Goal: Task Accomplishment & Management: Use online tool/utility

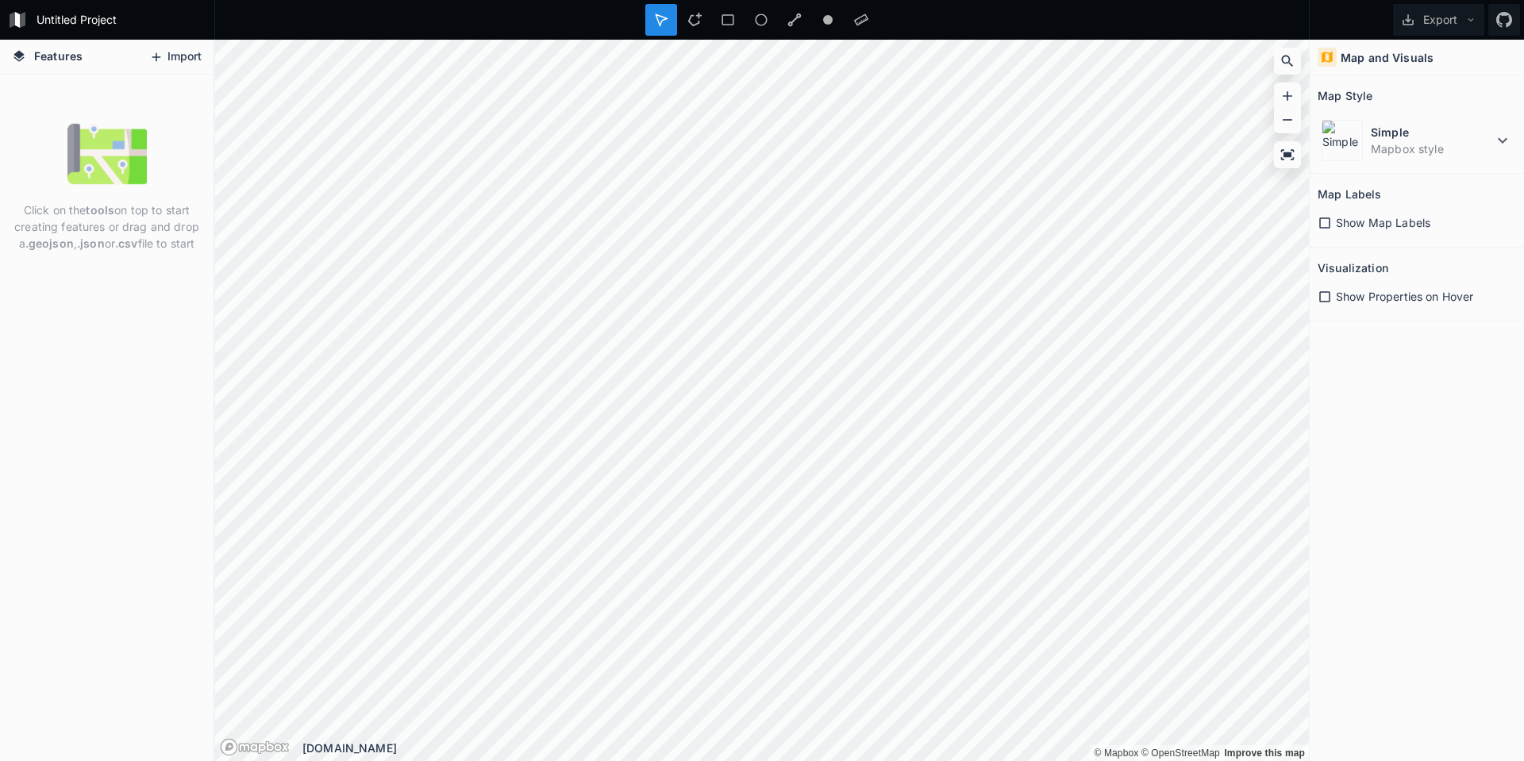
click at [185, 55] on button "Import" at bounding box center [175, 56] width 68 height 25
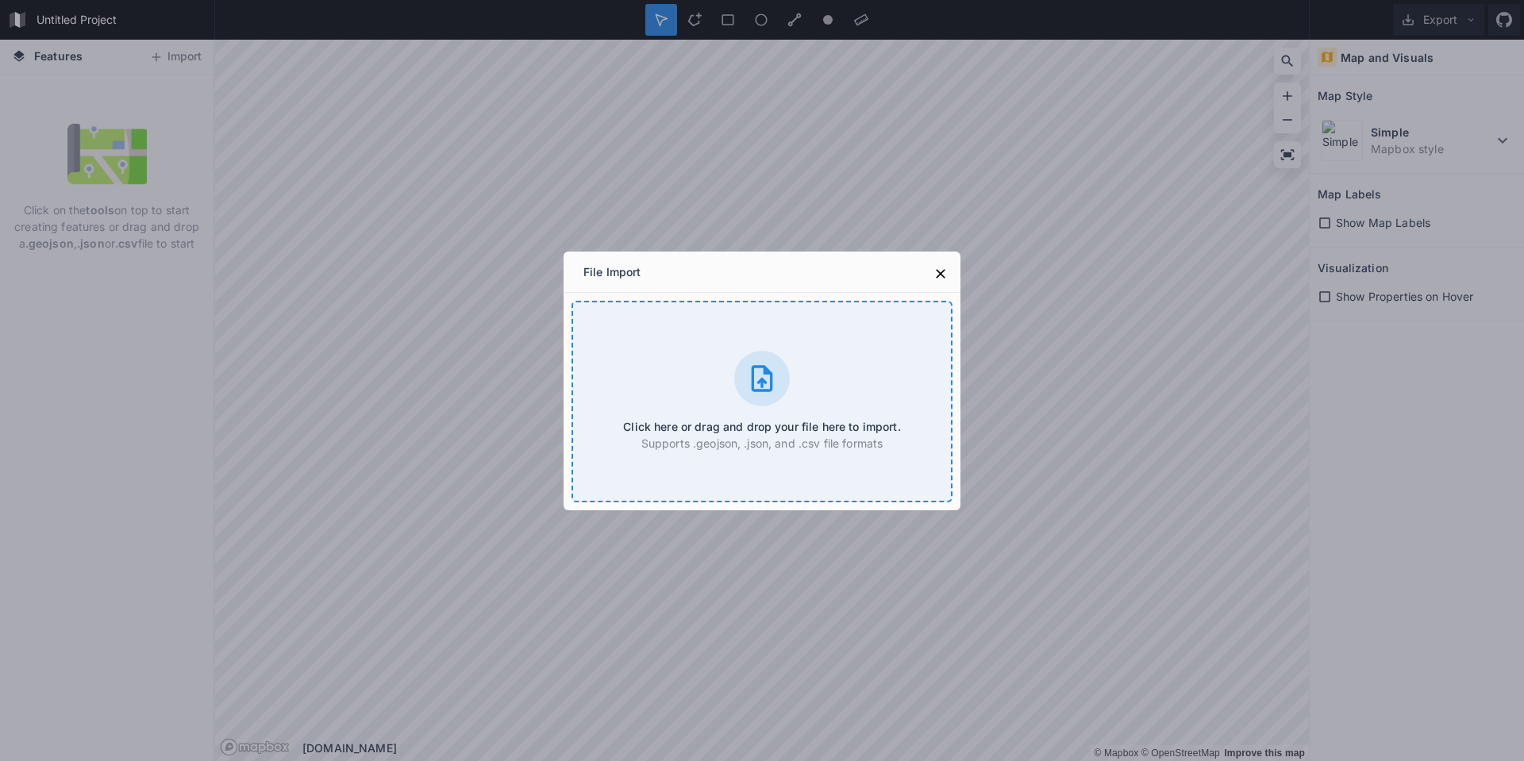
click at [759, 373] on icon at bounding box center [762, 379] width 32 height 32
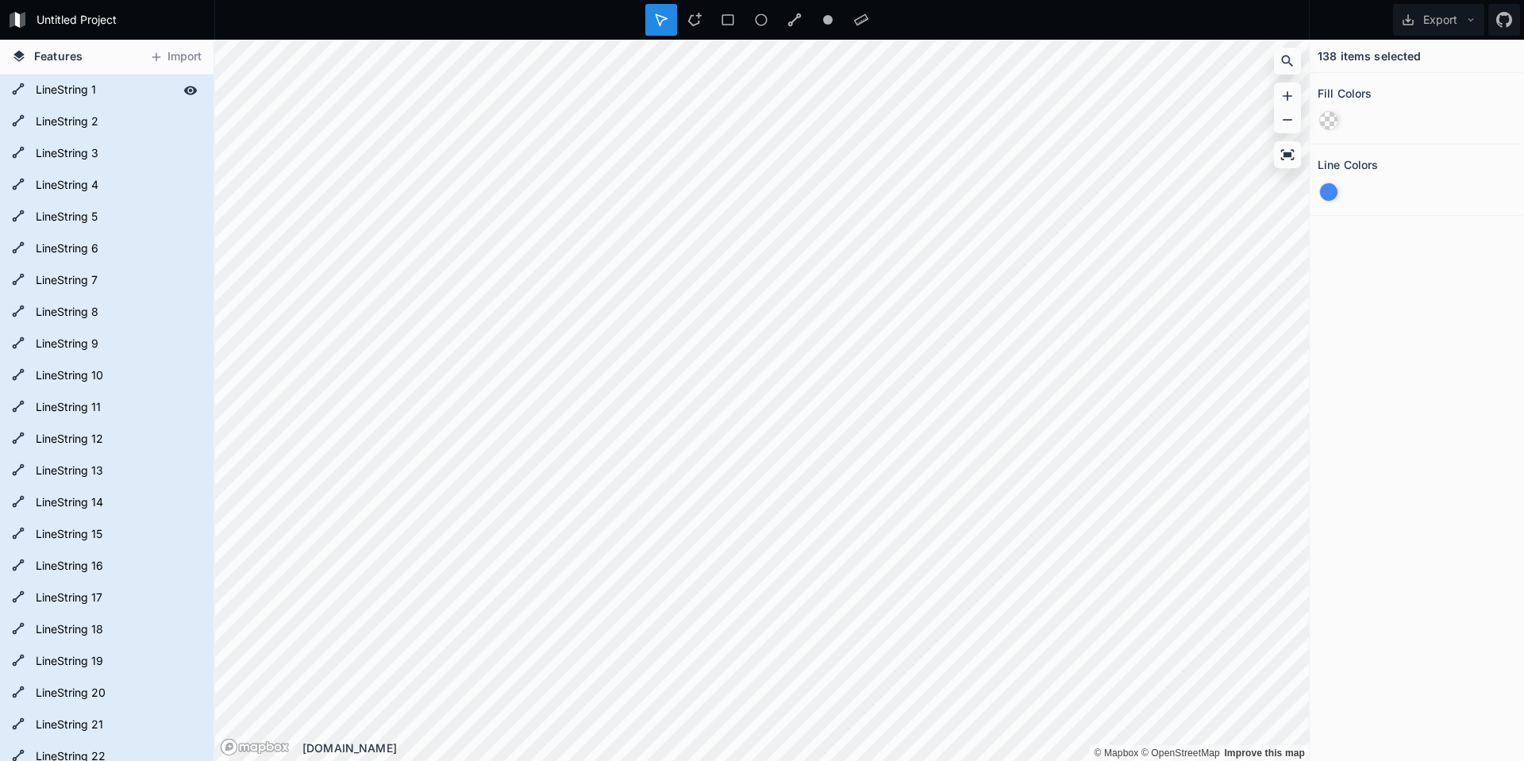
click at [69, 93] on form "LineString 1" at bounding box center [105, 91] width 148 height 24
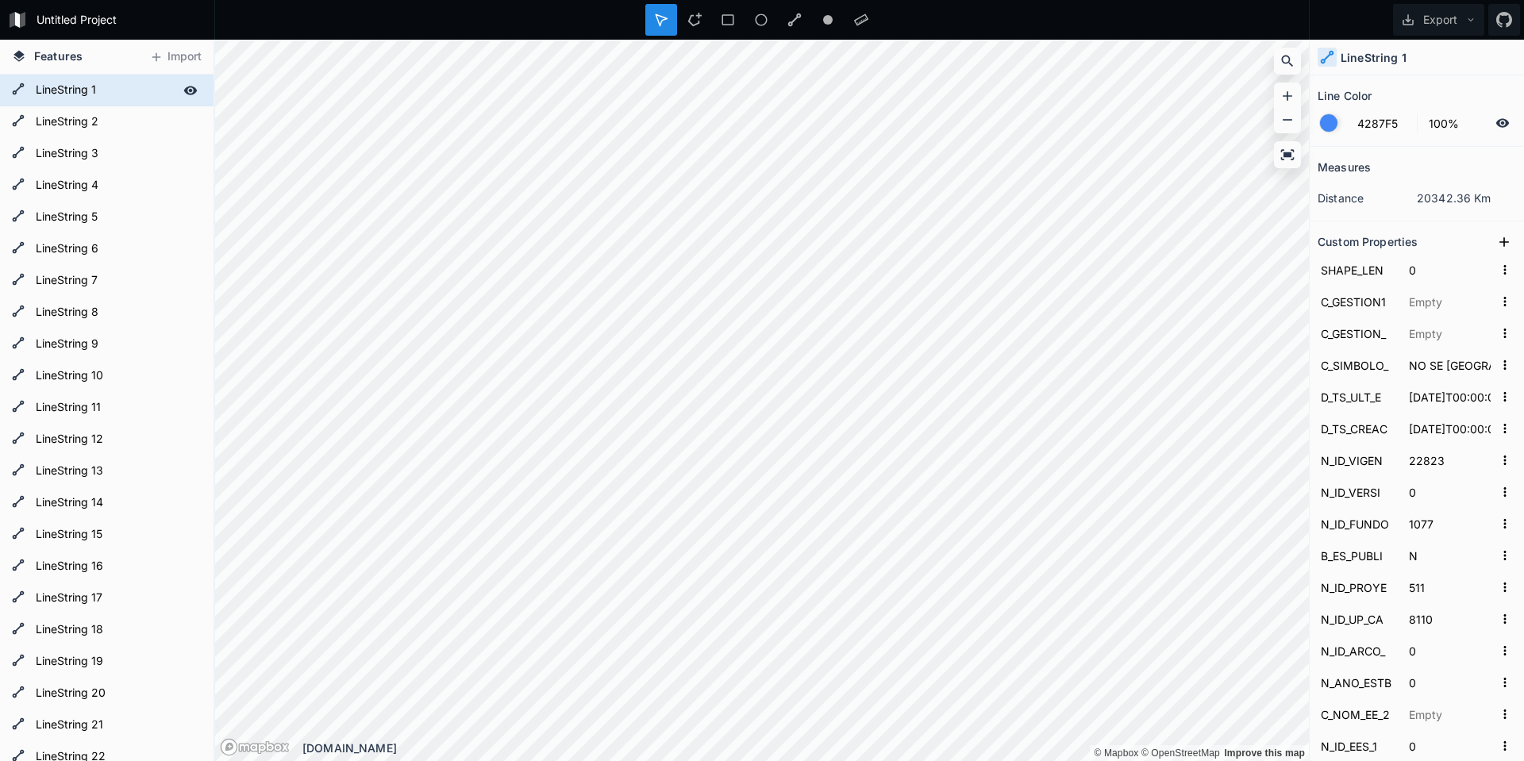
click at [183, 92] on icon at bounding box center [190, 90] width 14 height 14
click at [184, 92] on icon at bounding box center [190, 90] width 13 height 11
click at [657, 29] on div at bounding box center [661, 20] width 32 height 32
click at [52, 121] on form "LineString 2" at bounding box center [105, 122] width 148 height 24
type input "EXISTE RIPIO"
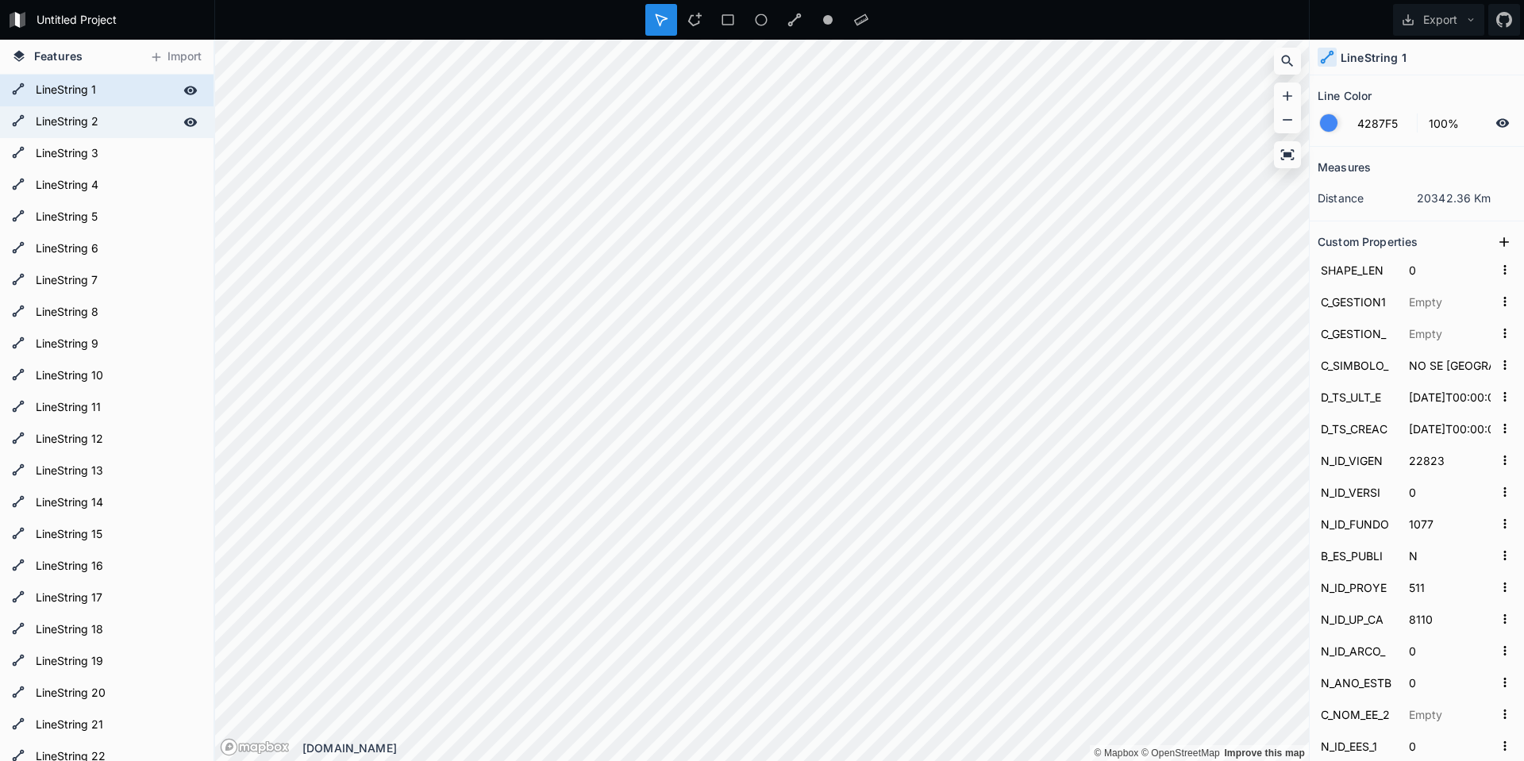
type input "22834"
type input "8106"
type input "3035"
type input "1"
type input "2025"
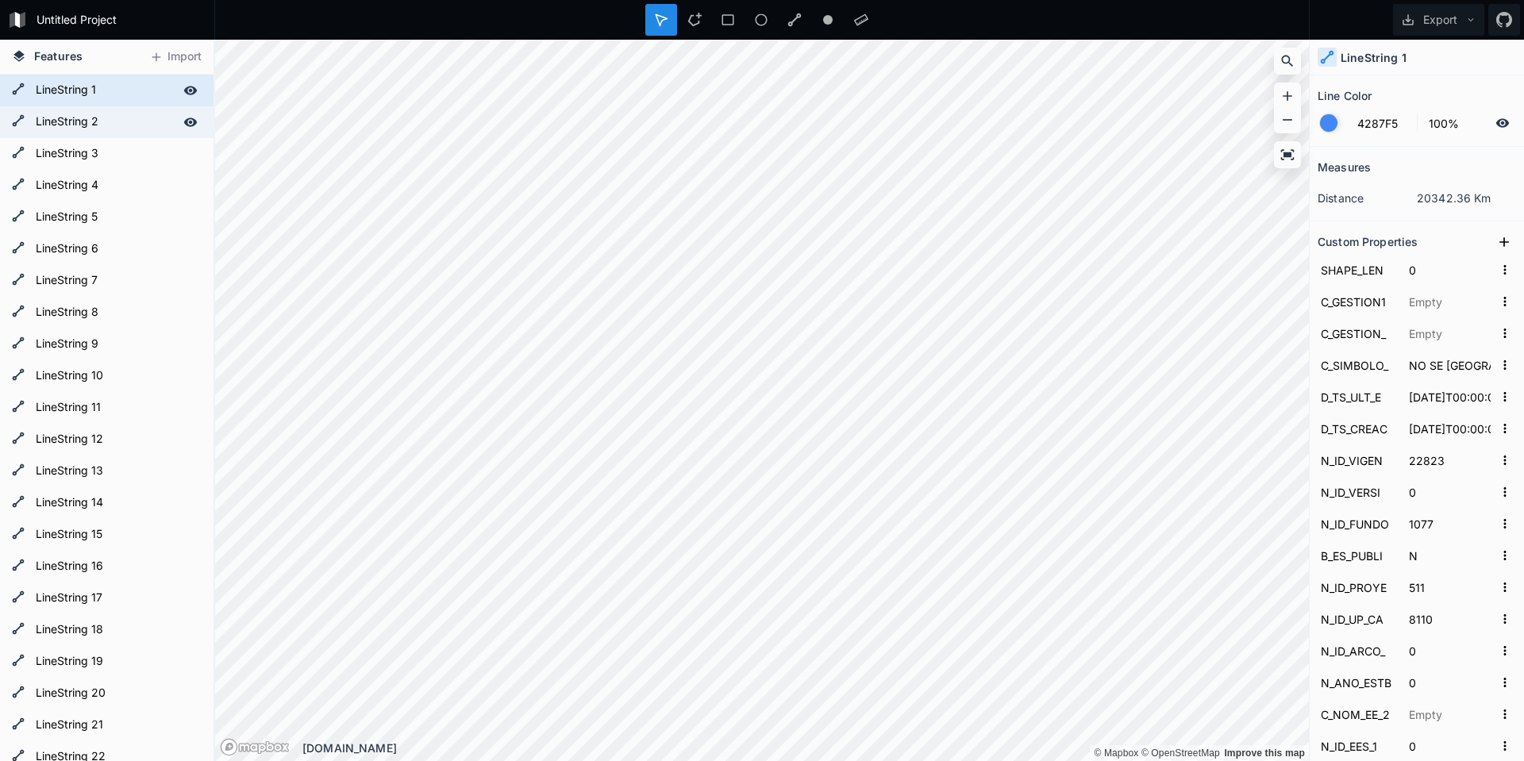
type input "2025"
type input "113"
type input "36"
type input "2"
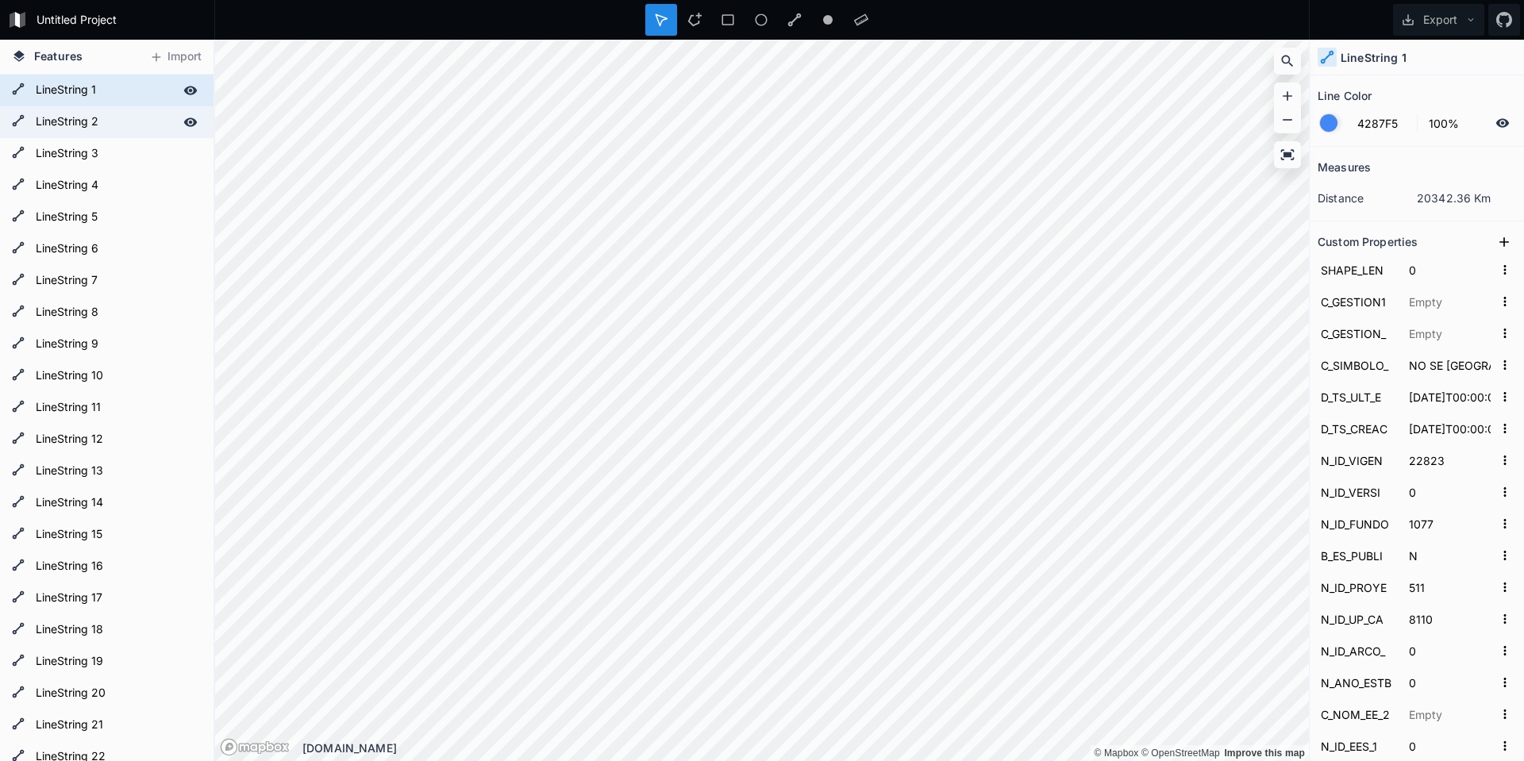
type input "2"
type input "22834"
type input "312.64"
click at [69, 84] on form "LineString 1" at bounding box center [105, 91] width 148 height 24
type input "NO SE [GEOGRAPHIC_DATA]"
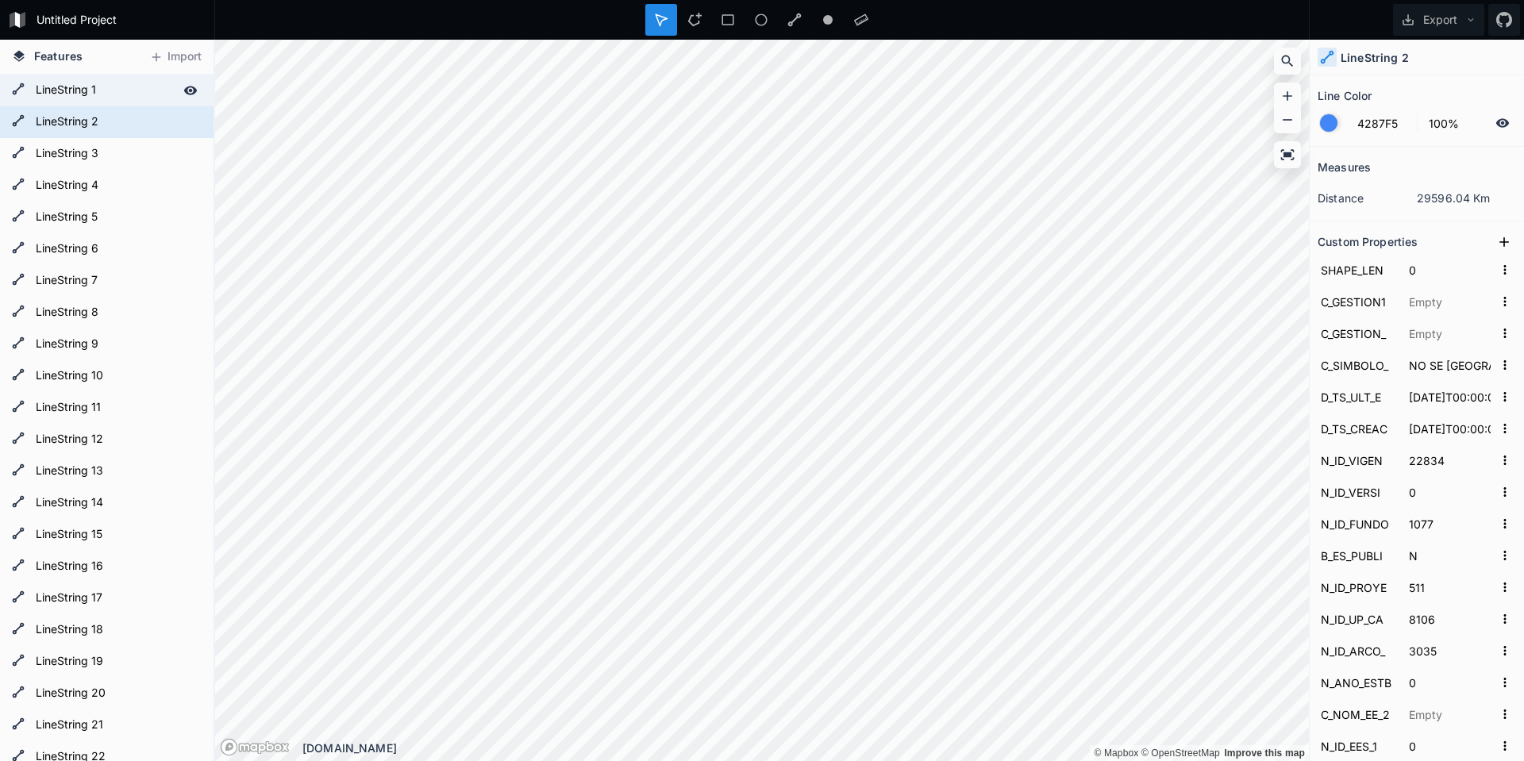
type input "22823"
type input "8110"
type input "0"
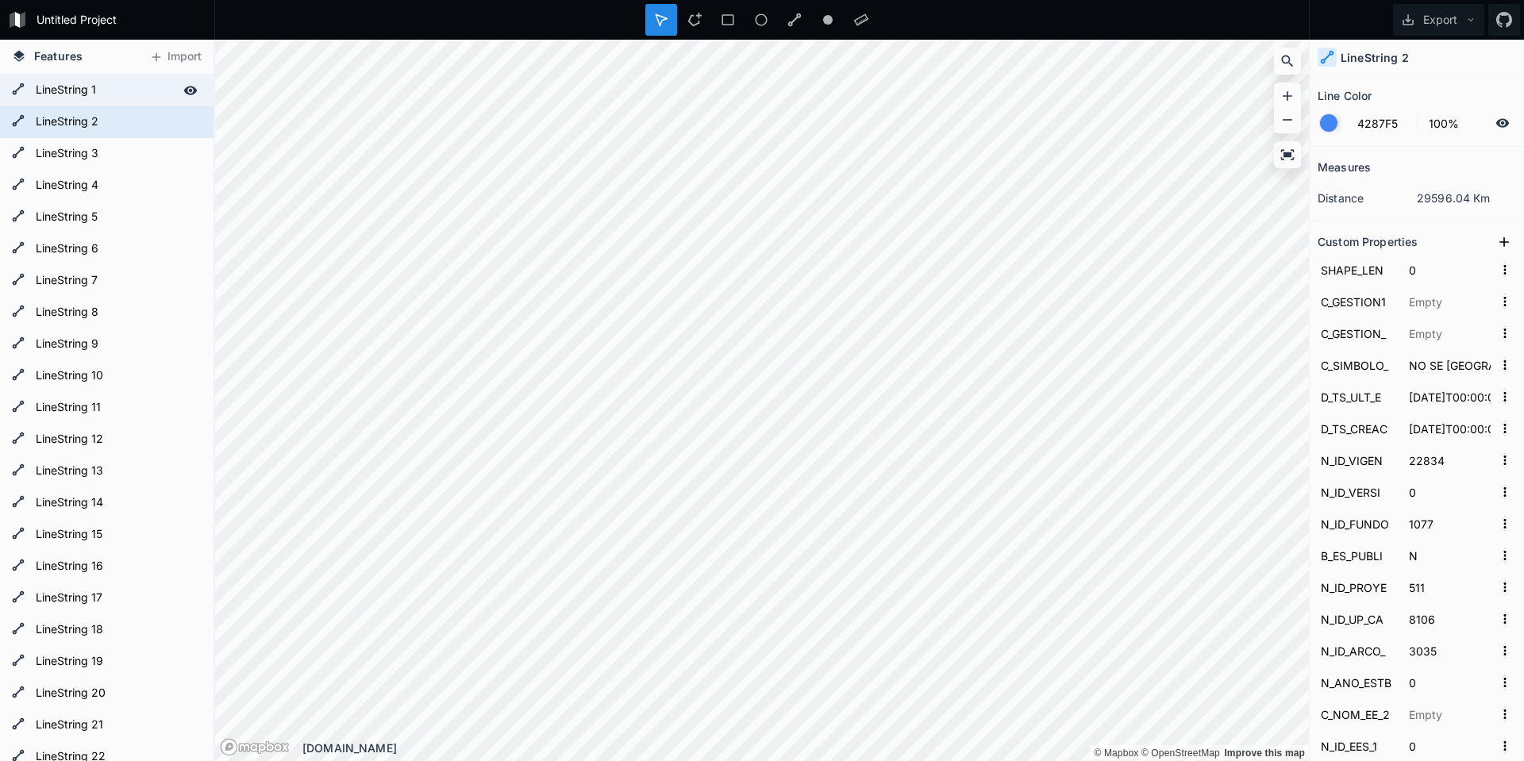
type input "0"
type input "1J"
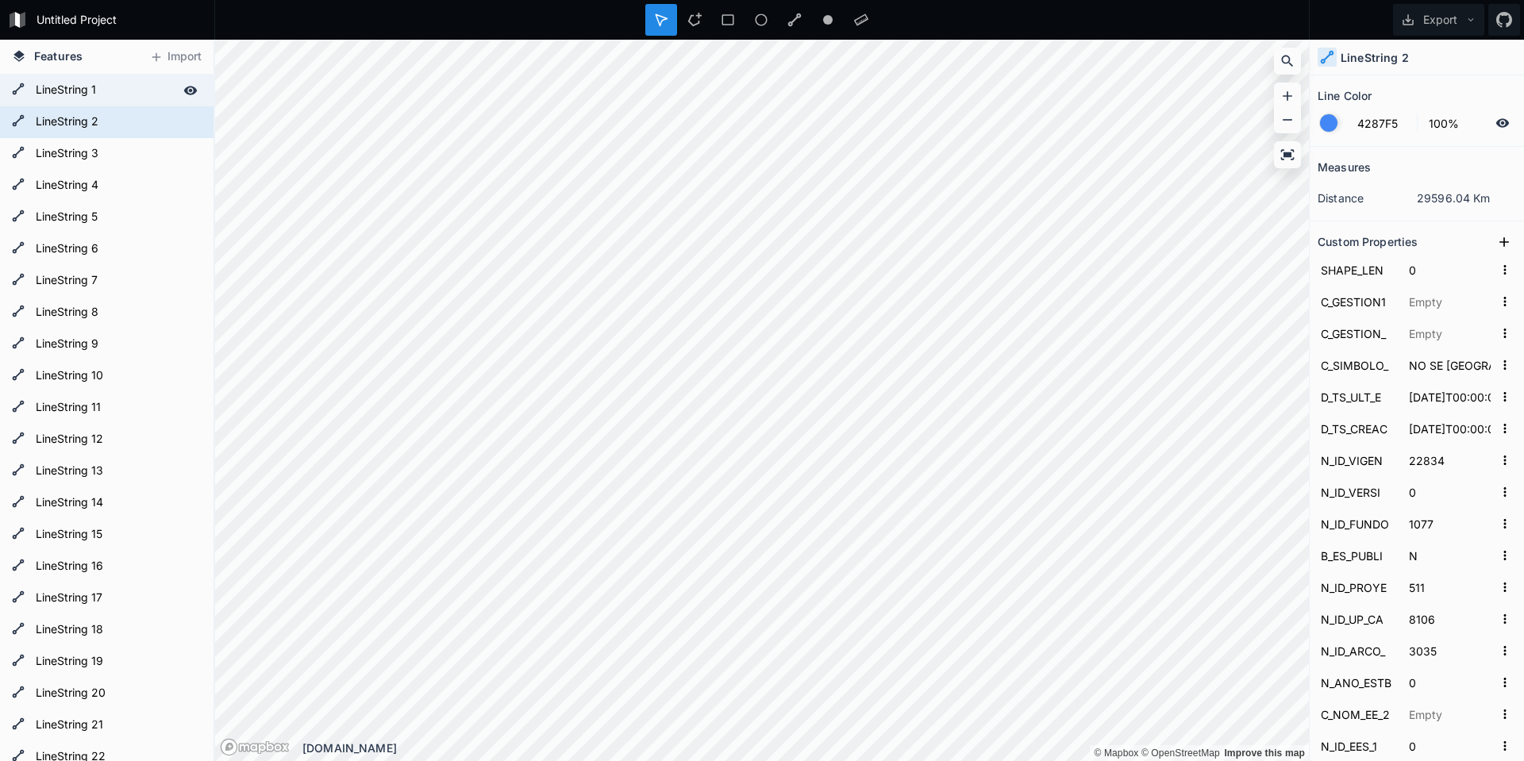
type input "1J"
type input "22823"
type input "221.19"
click at [68, 115] on form "LineString 2" at bounding box center [105, 122] width 148 height 24
type input "EXISTE RIPIO"
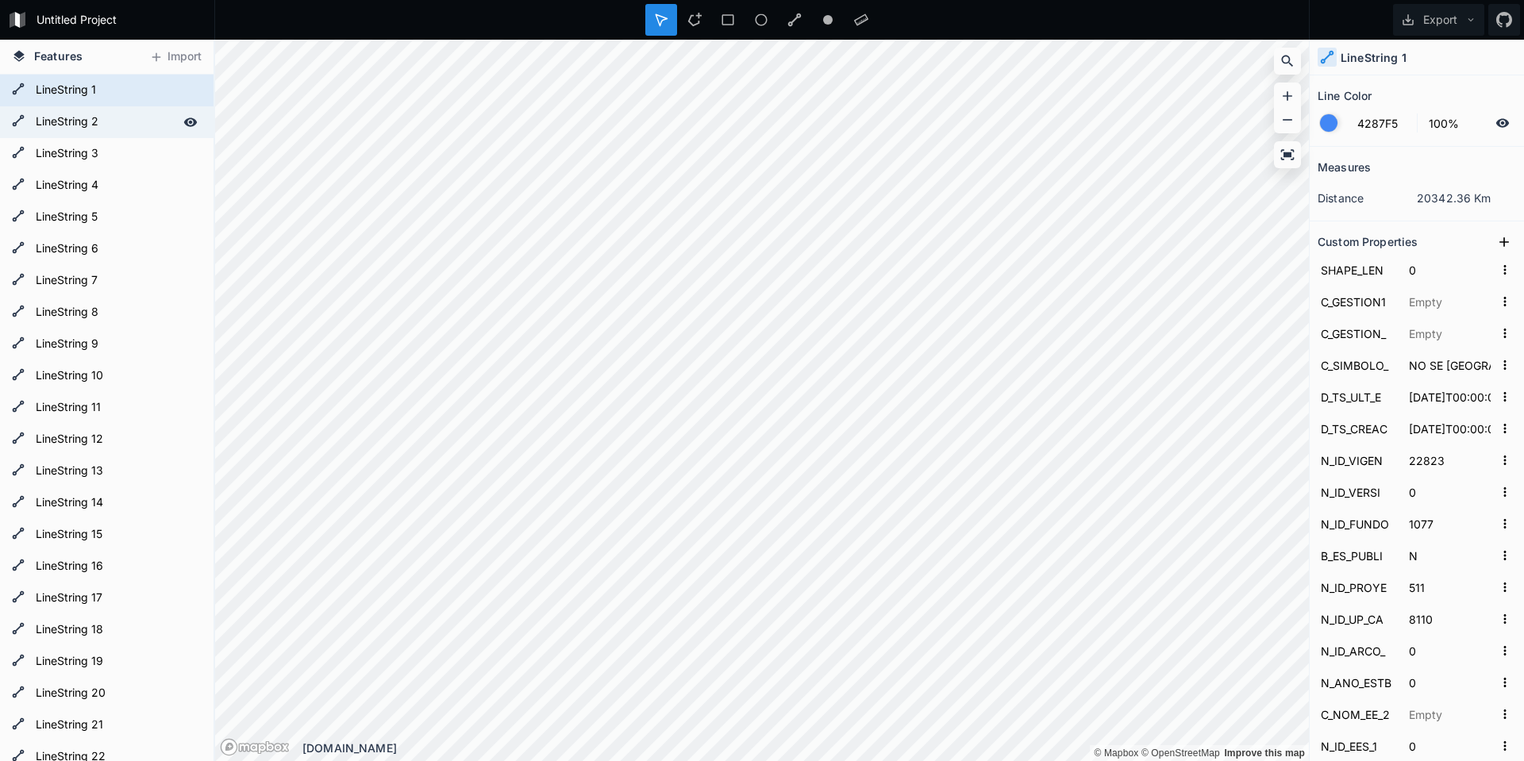
type input "22834"
type input "8106"
type input "3035"
type input "1"
type input "2025"
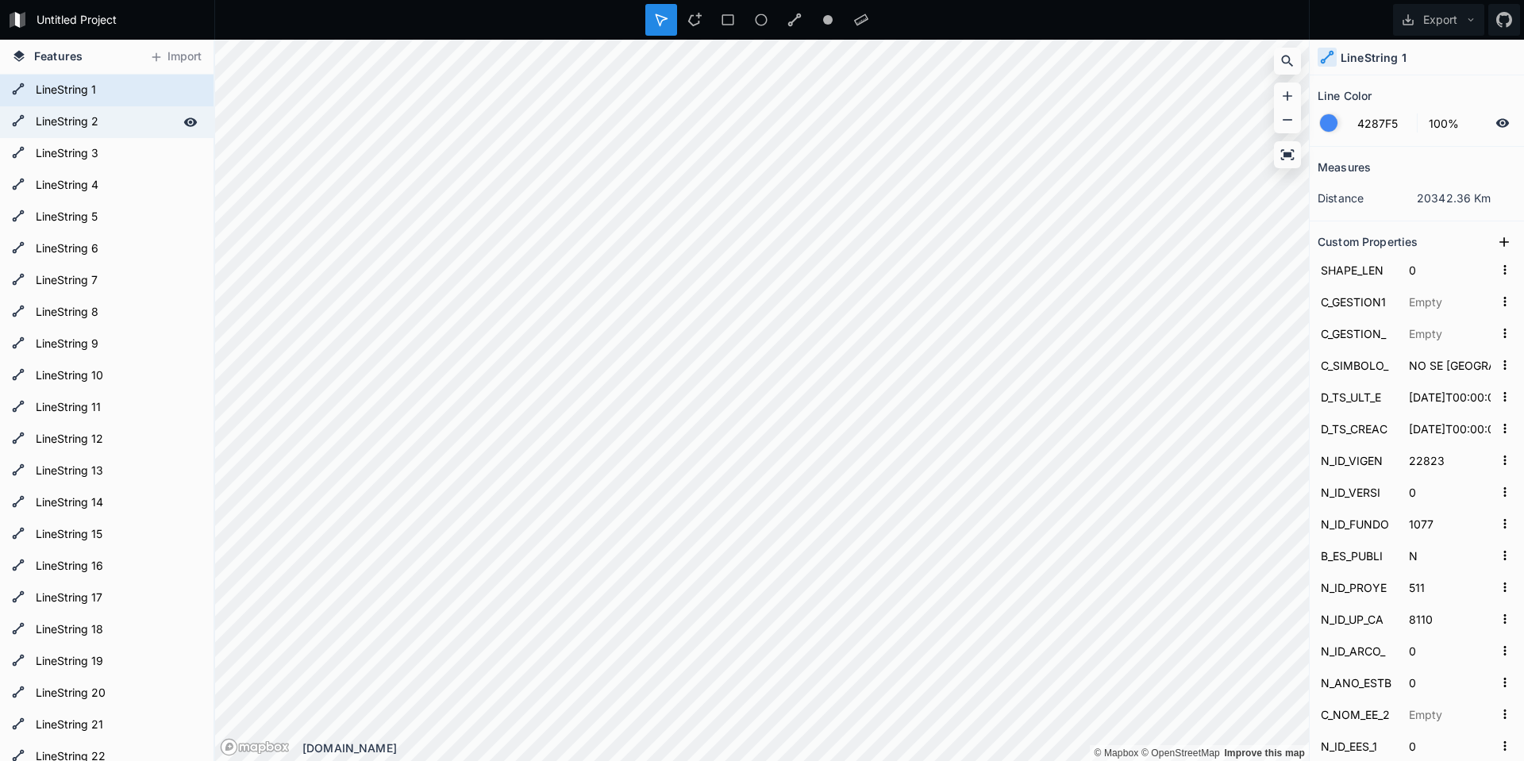
type input "2025"
type input "113"
type input "36"
type input "2"
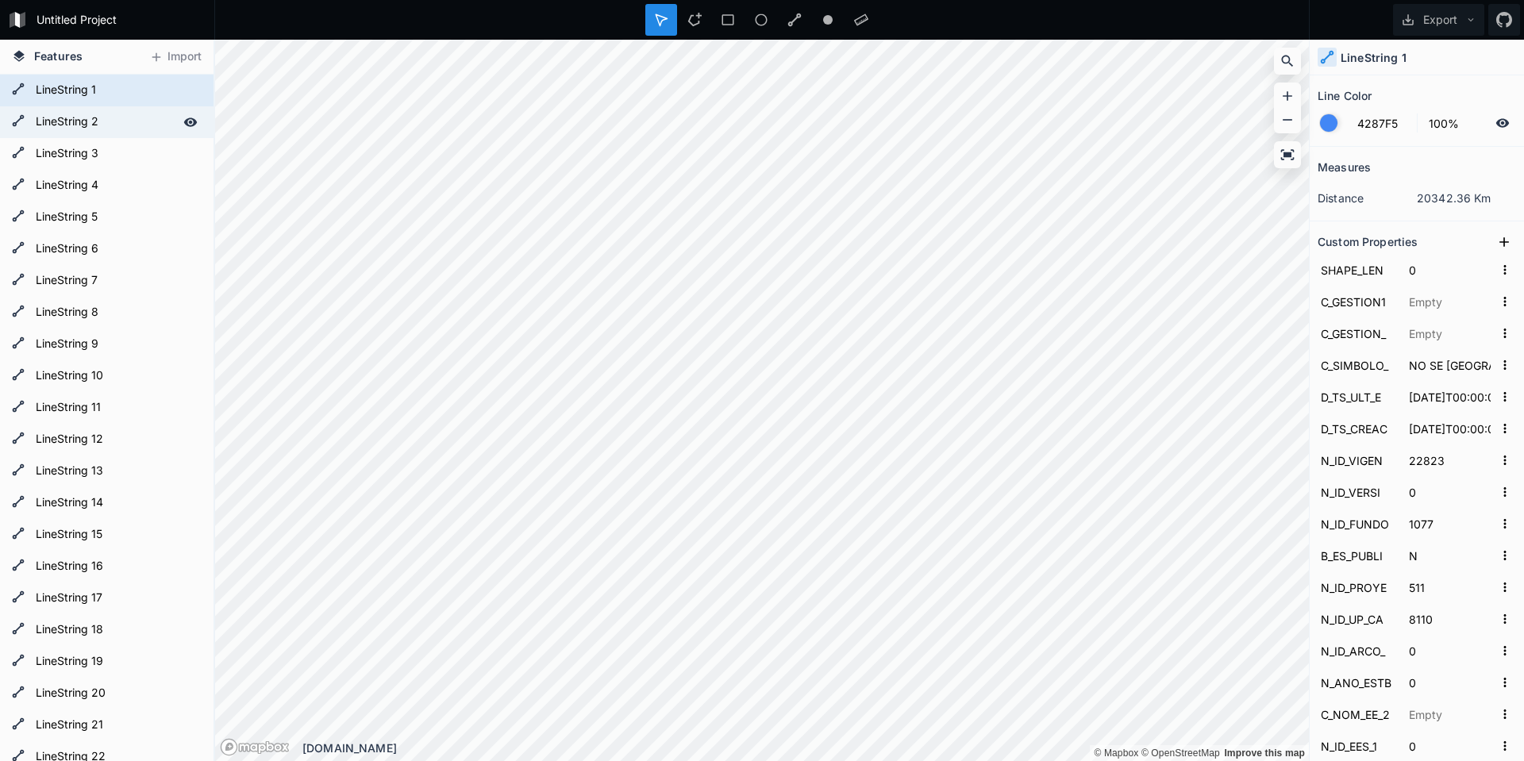
type input "2"
type input "22834"
type input "312.64"
click at [79, 84] on form "LineString 1" at bounding box center [105, 91] width 148 height 24
type input "NO SE [GEOGRAPHIC_DATA]"
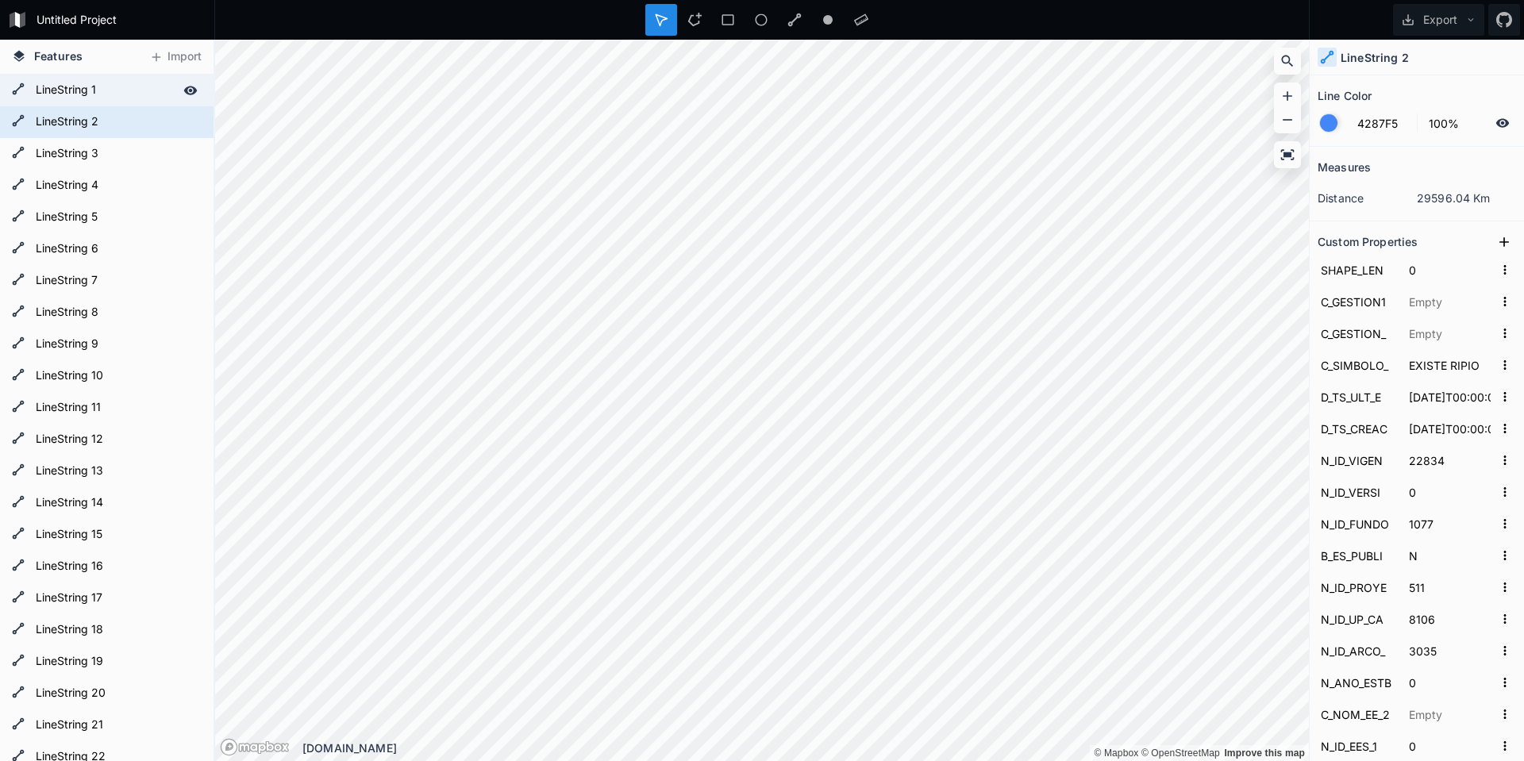
type input "22823"
type input "8110"
type input "0"
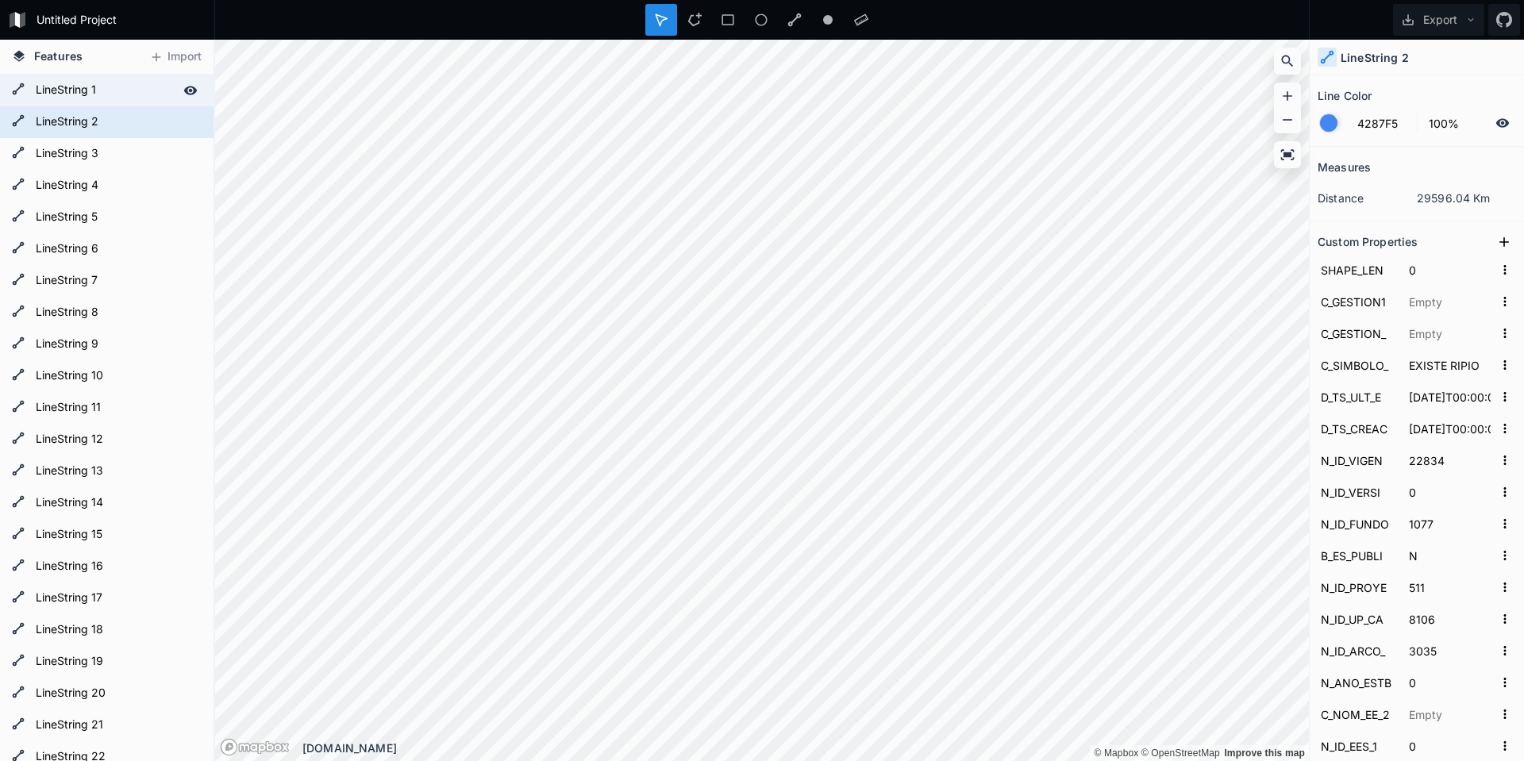
type input "0"
type input "1J"
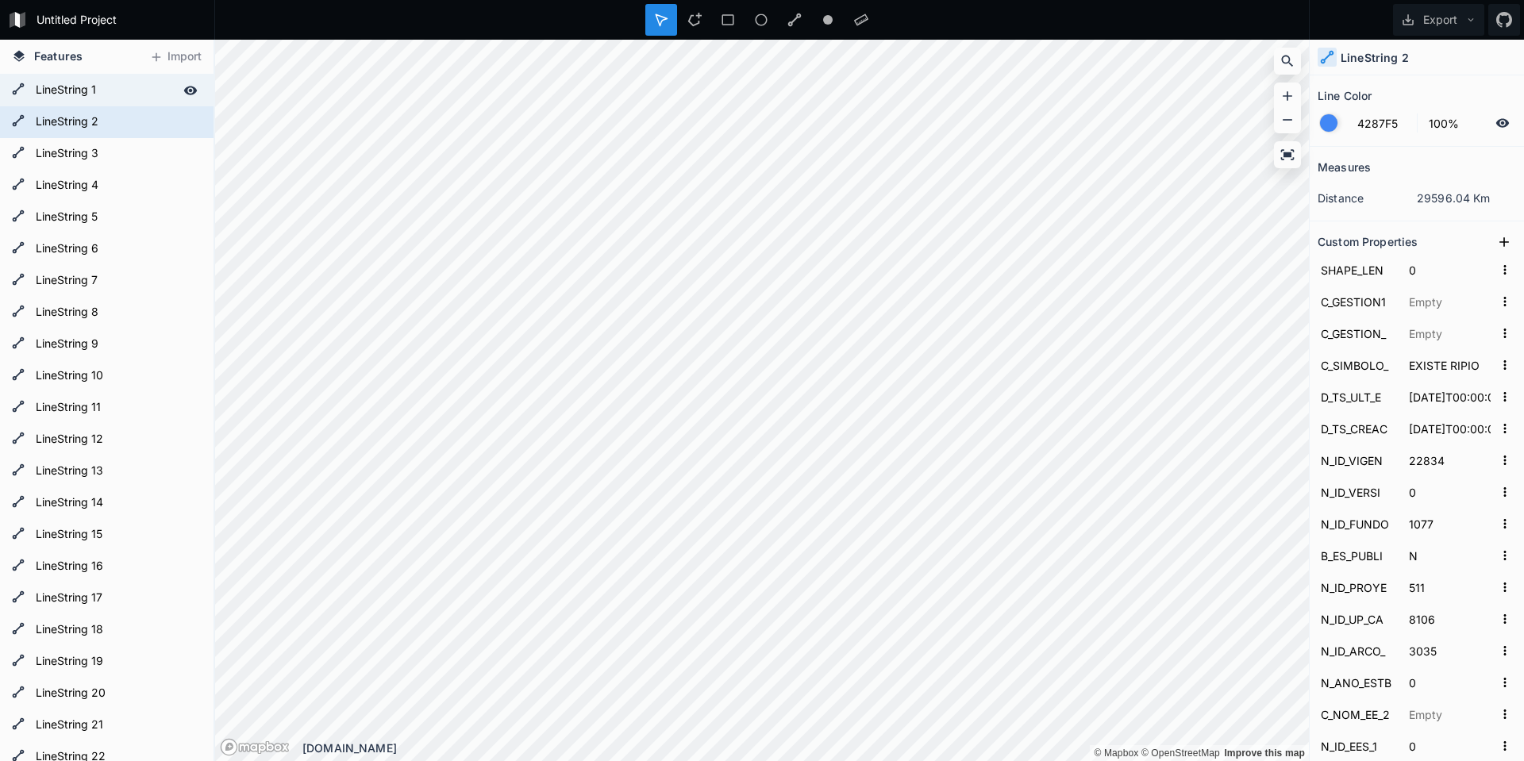
type input "1J"
type input "22823"
type input "221.19"
click at [1328, 117] on div at bounding box center [1328, 122] width 17 height 17
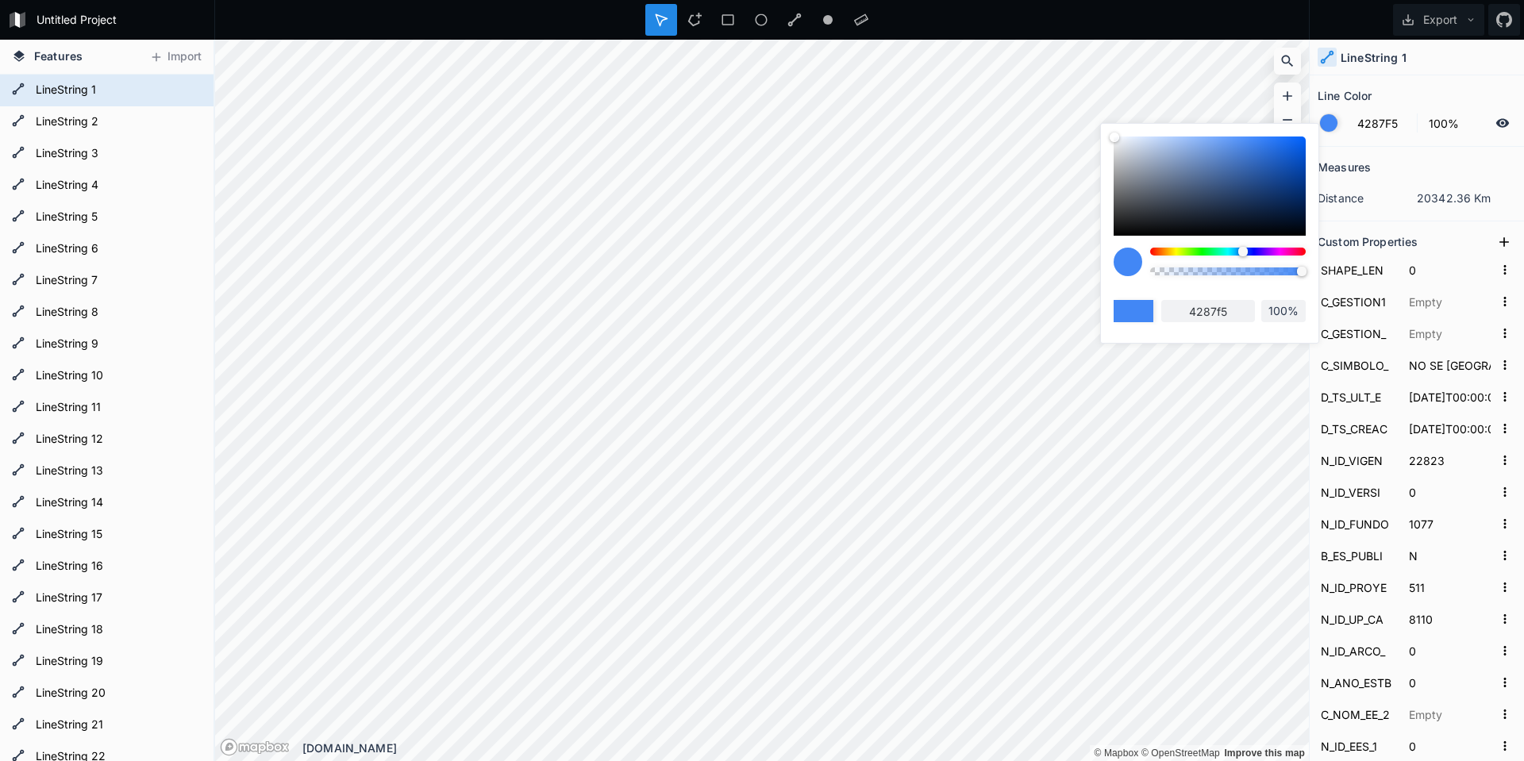
click at [1328, 117] on div at bounding box center [1328, 122] width 17 height 17
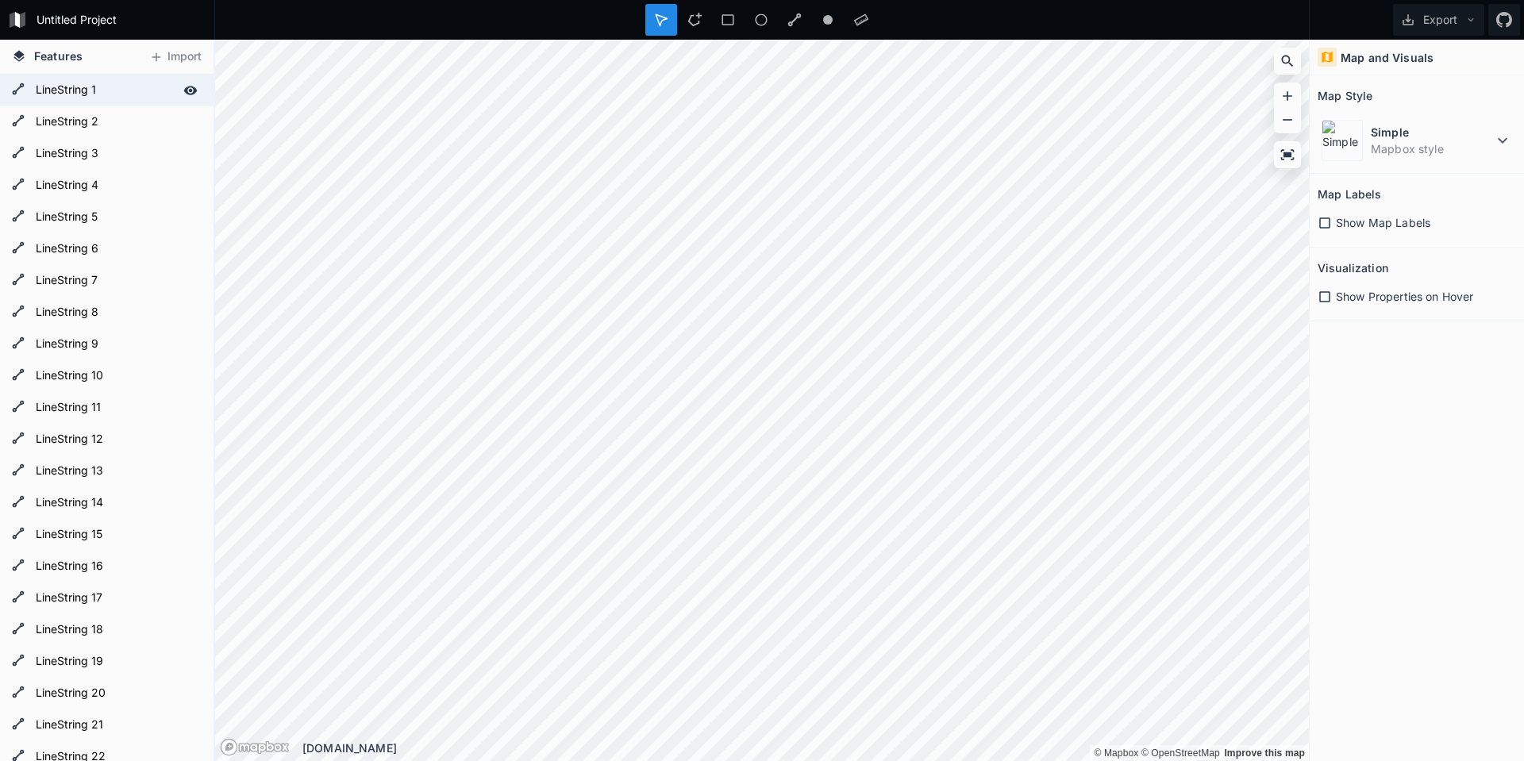
click at [115, 88] on form "LineString 1" at bounding box center [105, 91] width 148 height 24
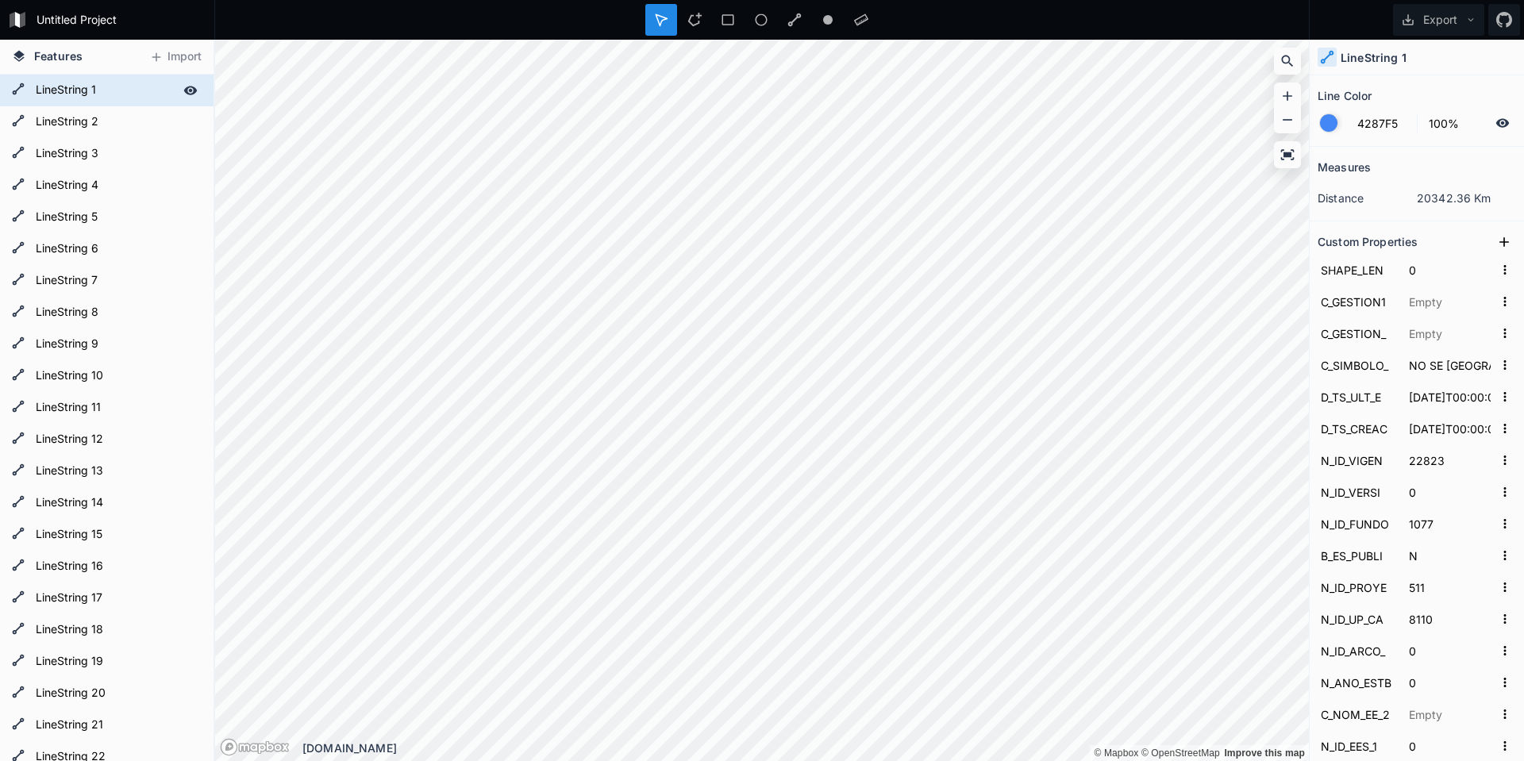
click at [115, 88] on form "LineString 1" at bounding box center [105, 91] width 148 height 24
click at [117, 96] on input "LineString 1" at bounding box center [105, 90] width 148 height 22
click at [141, 114] on form "LineString 2" at bounding box center [105, 122] width 148 height 24
type input "EXISTE RIPIO"
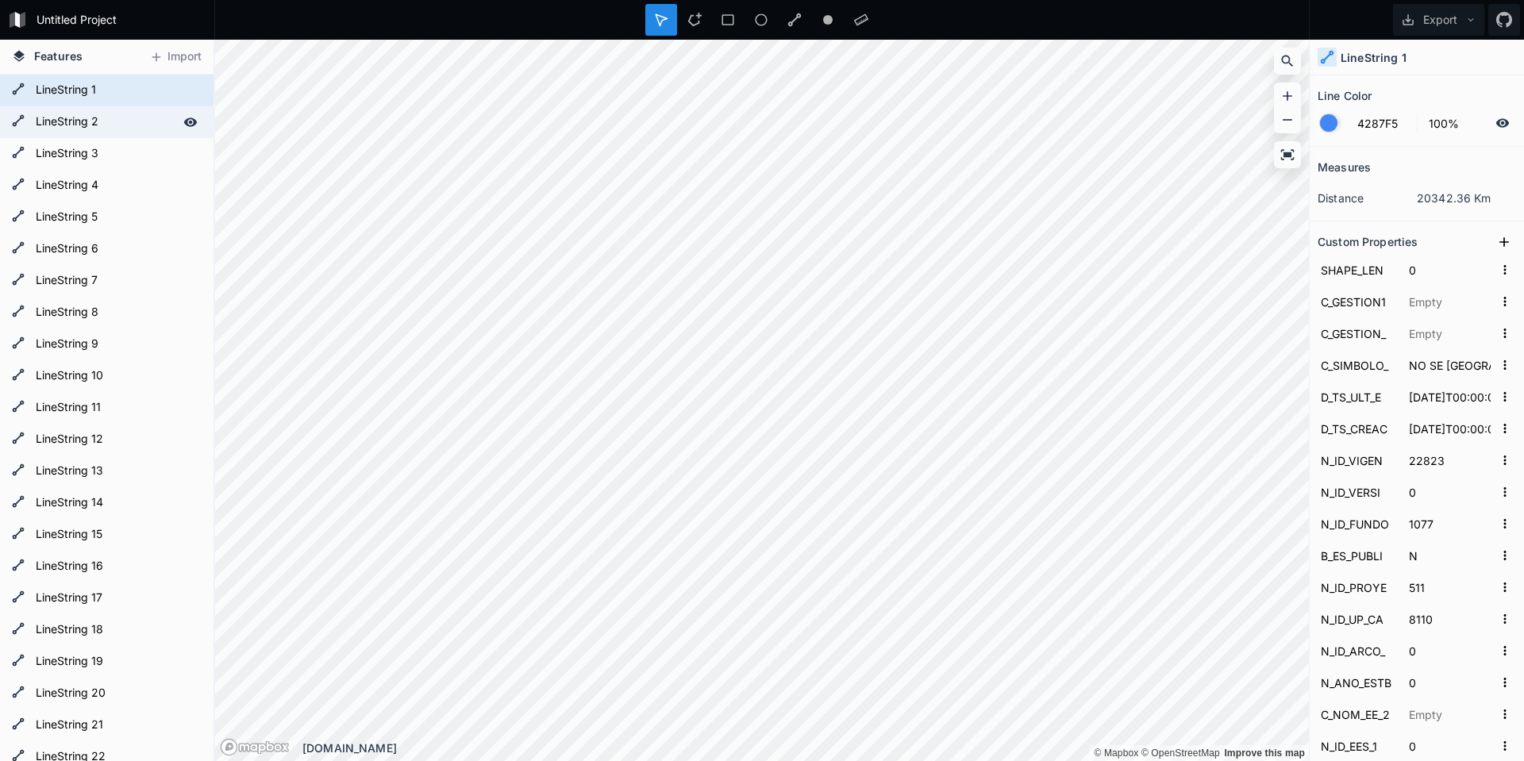
type input "22834"
type input "8106"
type input "3035"
type input "1"
type input "2025"
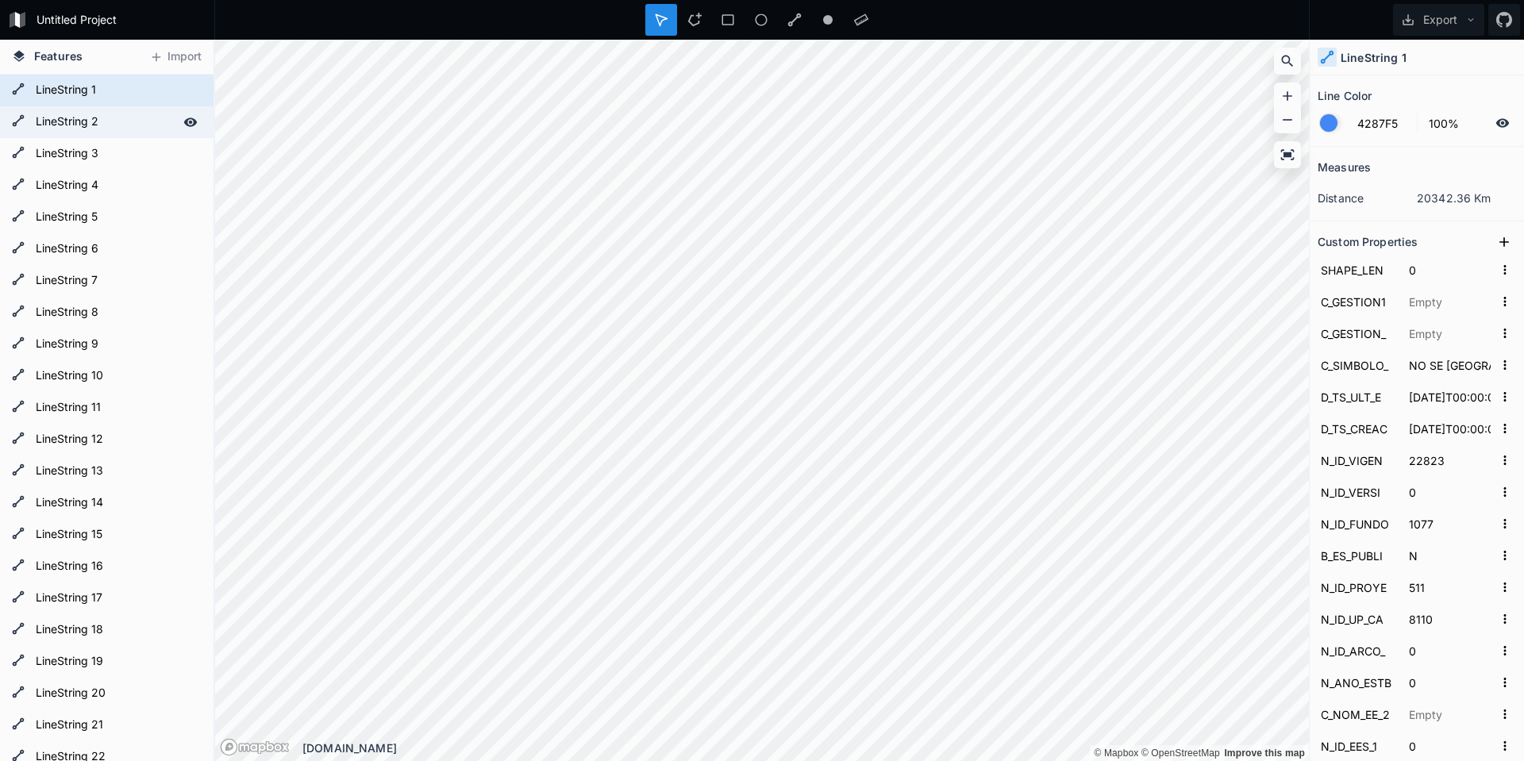
type input "2025"
type input "113"
type input "36"
type input "2"
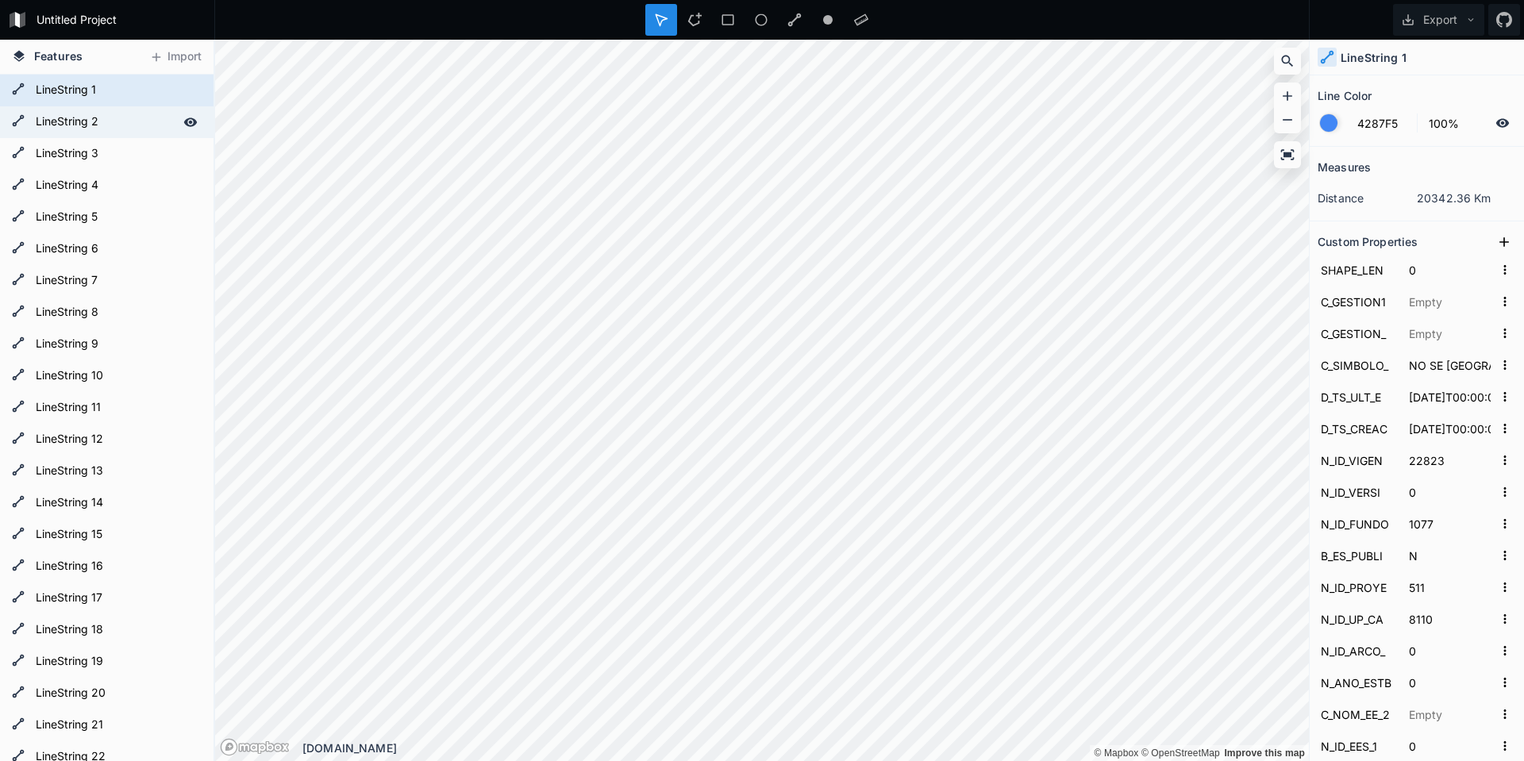
type input "2"
type input "22834"
type input "312.64"
click at [13, 92] on icon at bounding box center [19, 89] width 12 height 12
type input "NO SE [GEOGRAPHIC_DATA]"
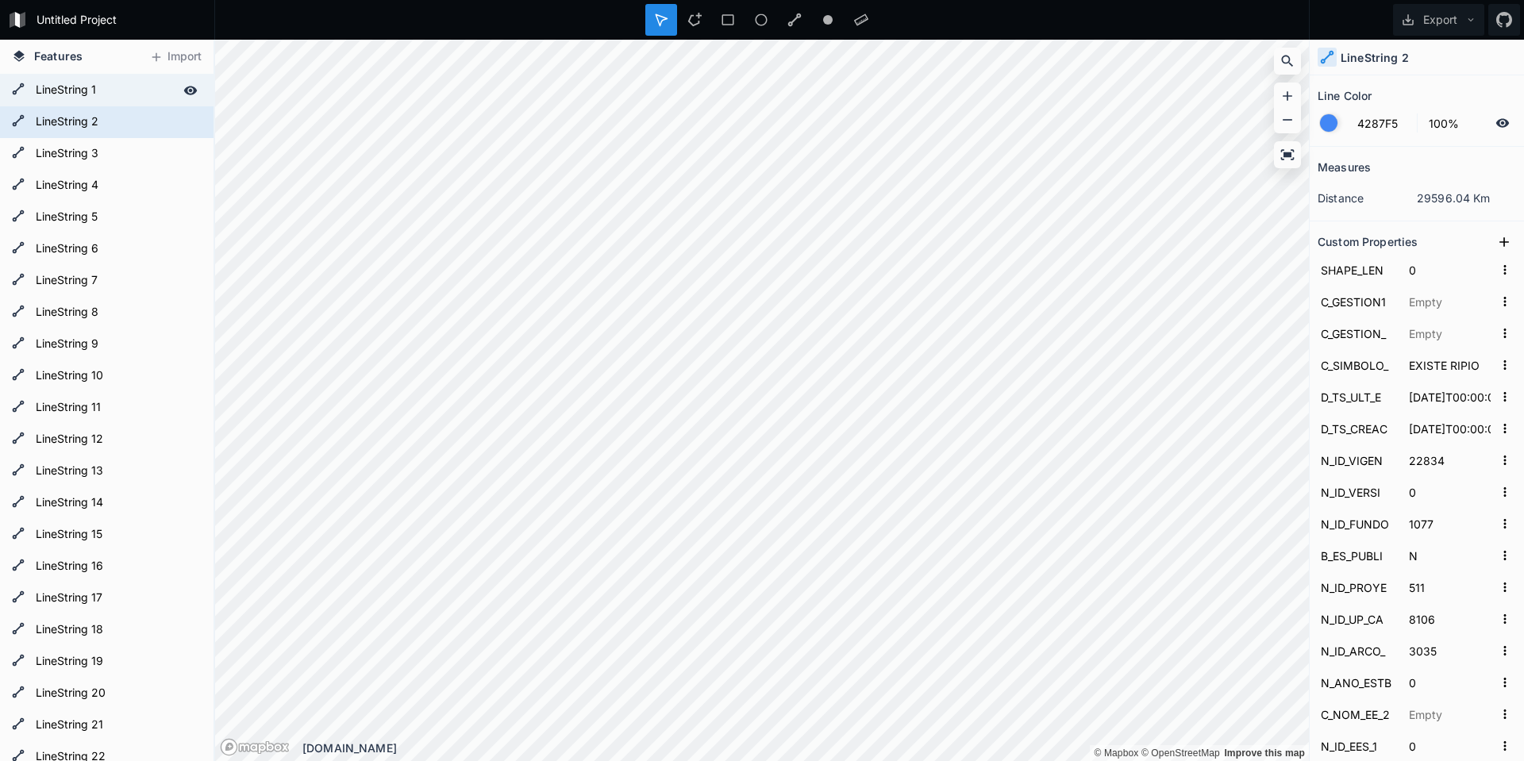
type input "22823"
type input "8110"
type input "0"
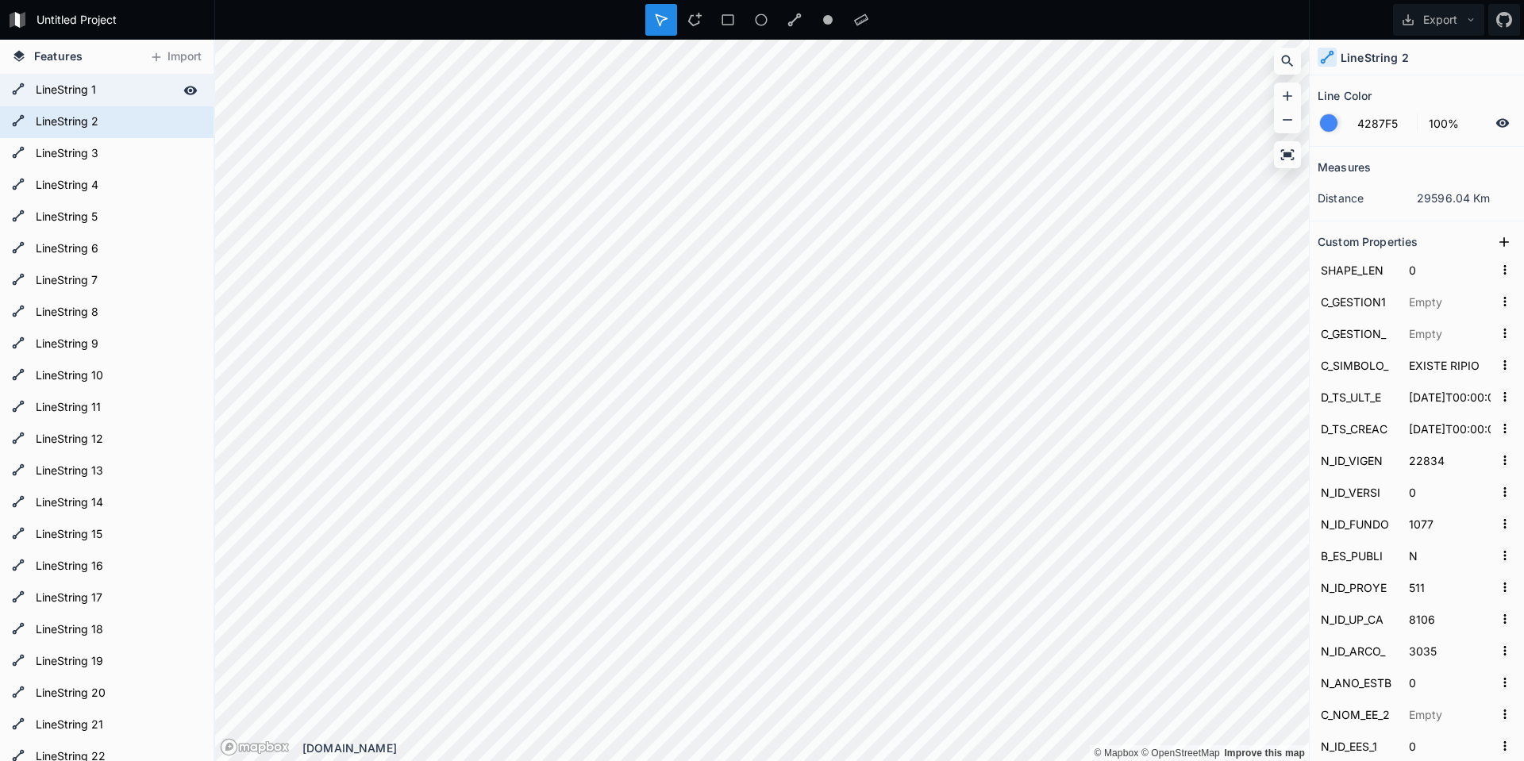
type input "0"
type input "1J"
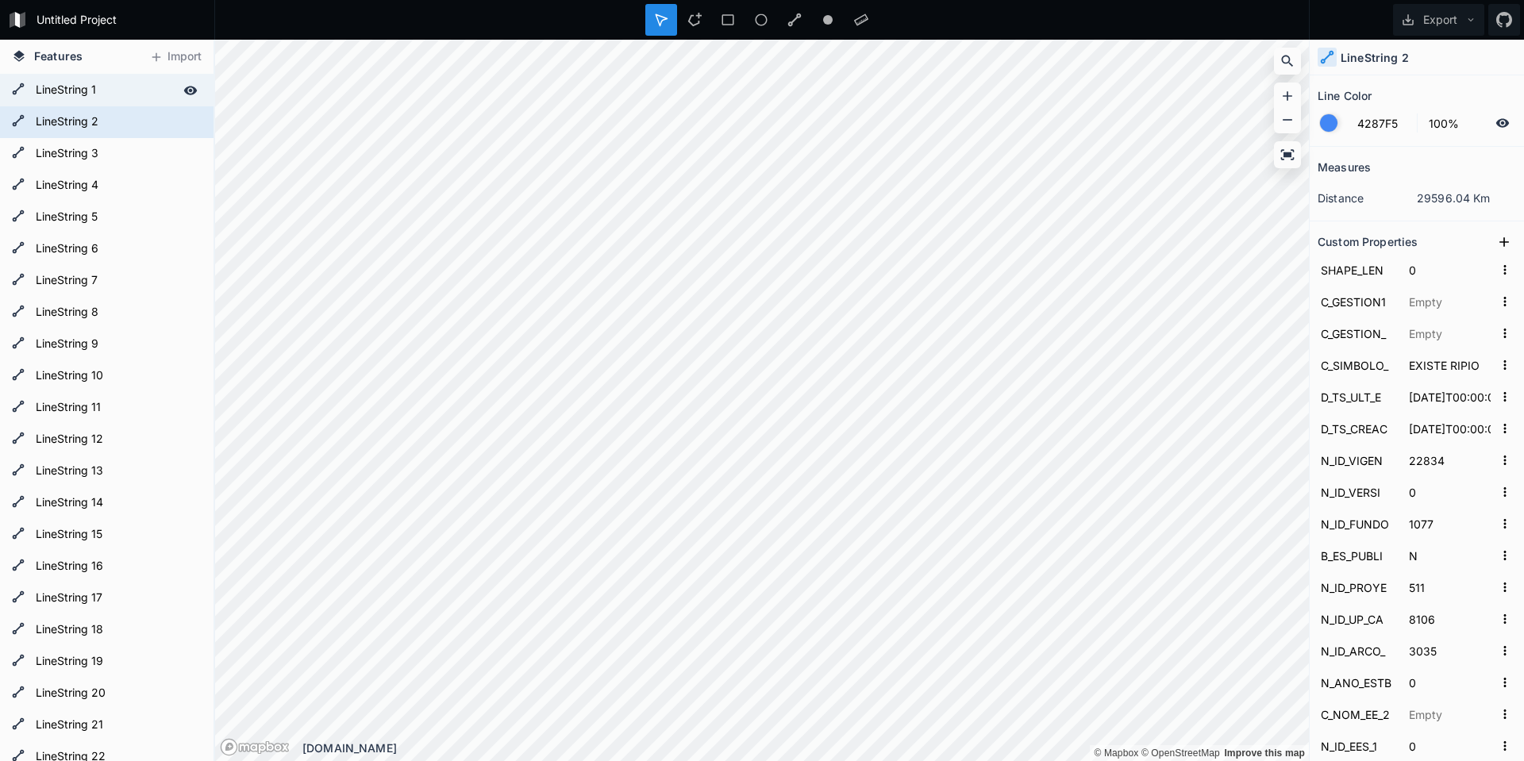
type input "1J"
type input "22823"
type input "221.19"
click at [0, 0] on icon at bounding box center [0, 0] width 0 height 0
click at [184, 93] on icon at bounding box center [190, 90] width 13 height 11
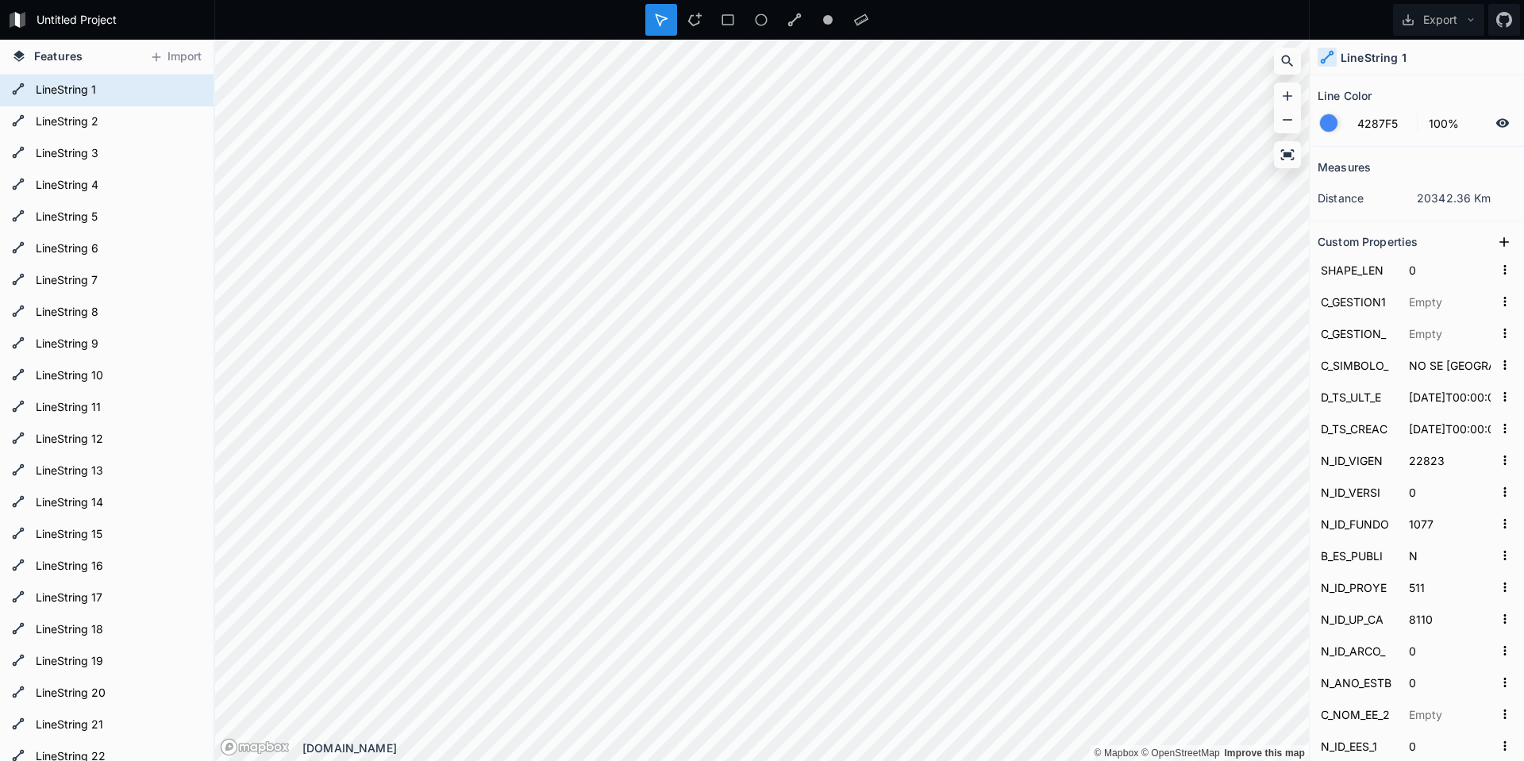
click at [1340, 65] on div "LineString 1" at bounding box center [1417, 58] width 214 height 36
click at [1332, 60] on icon at bounding box center [1327, 57] width 14 height 14
click at [1336, 97] on h2 "Line Color" at bounding box center [1345, 95] width 54 height 25
click at [1497, 119] on icon at bounding box center [1503, 122] width 13 height 9
click at [1497, 119] on icon at bounding box center [1503, 123] width 13 height 11
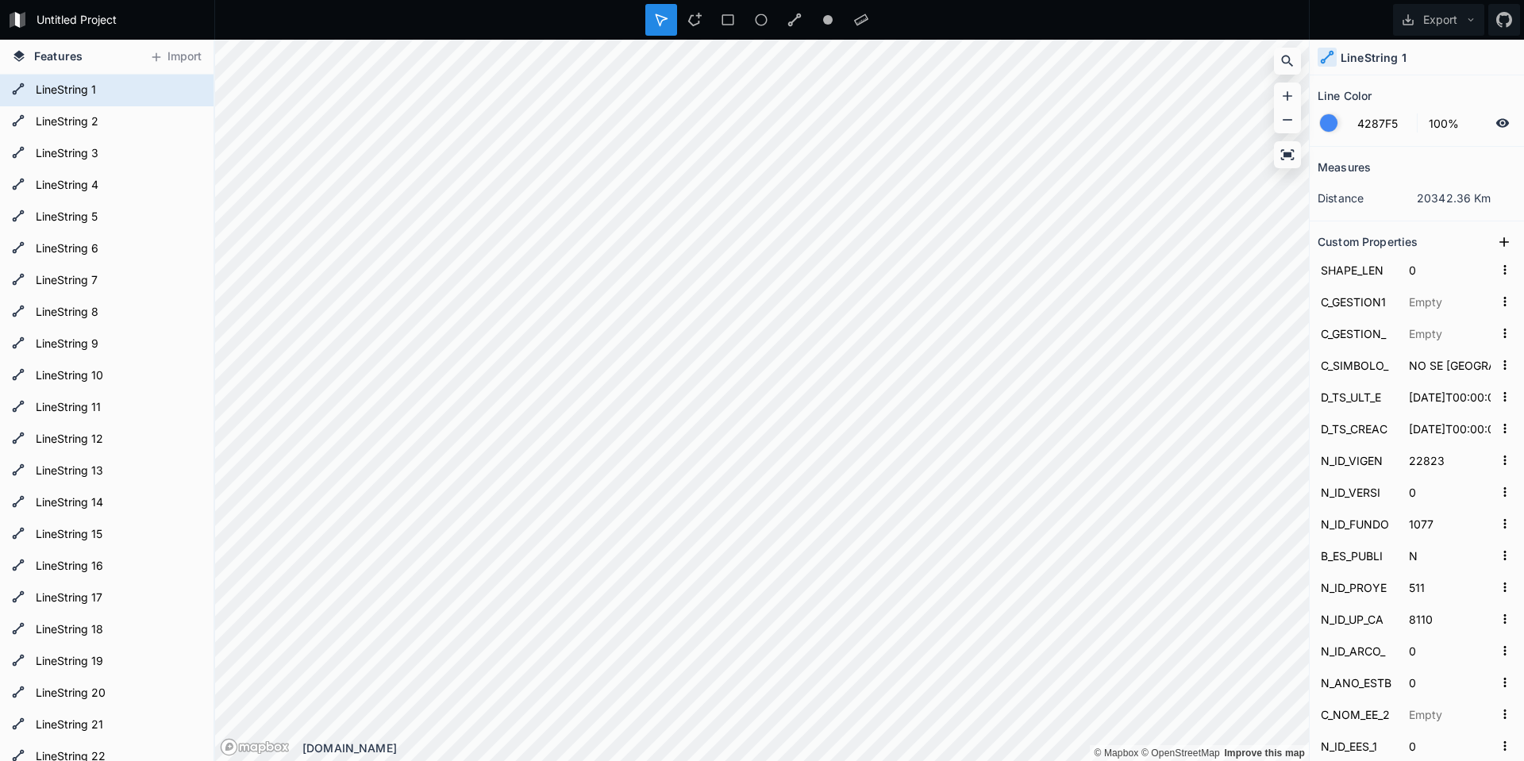
click at [1372, 58] on h4 "LineString 1" at bounding box center [1374, 57] width 66 height 17
